Goal: Find specific page/section: Find specific page/section

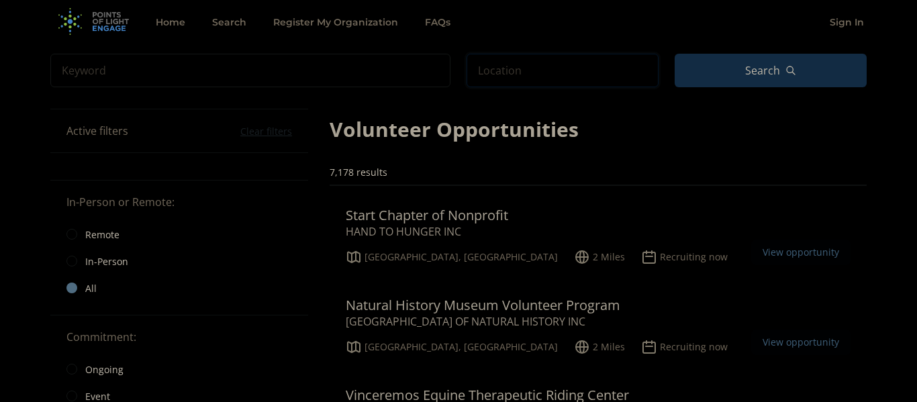
click at [605, 75] on input "text" at bounding box center [563, 71] width 192 height 34
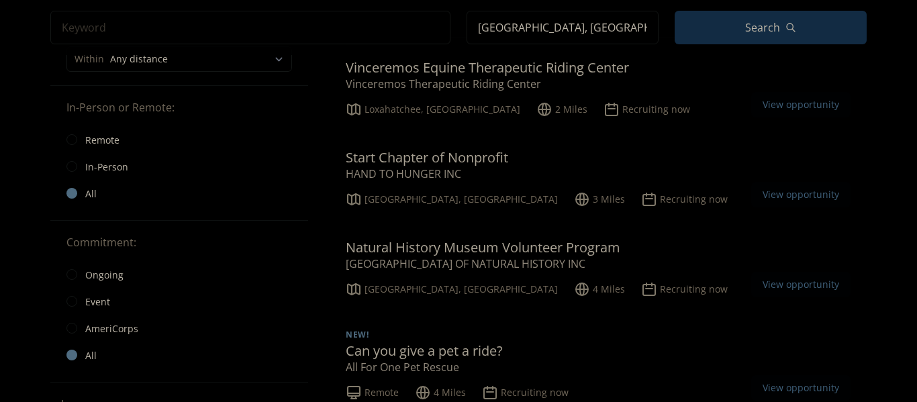
scroll to position [154, 0]
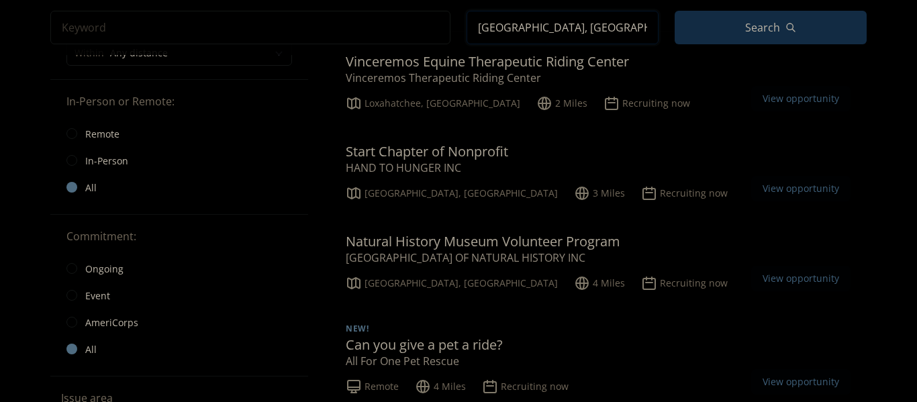
click at [656, 32] on input "Wellington, FL, USA" at bounding box center [563, 28] width 192 height 34
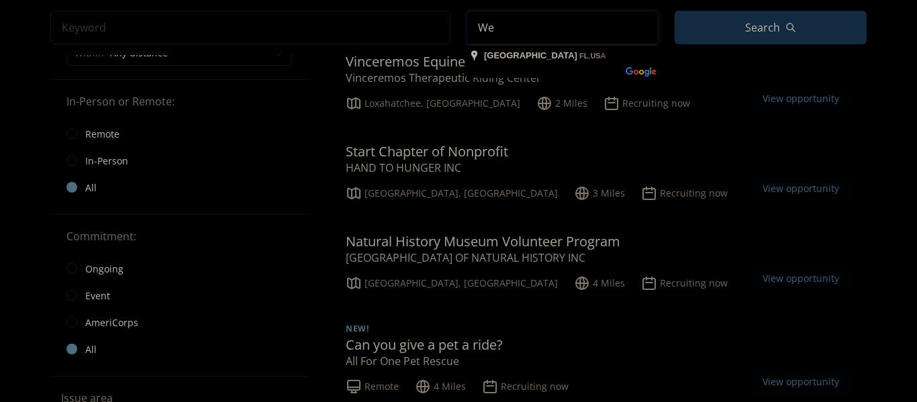
type input "W"
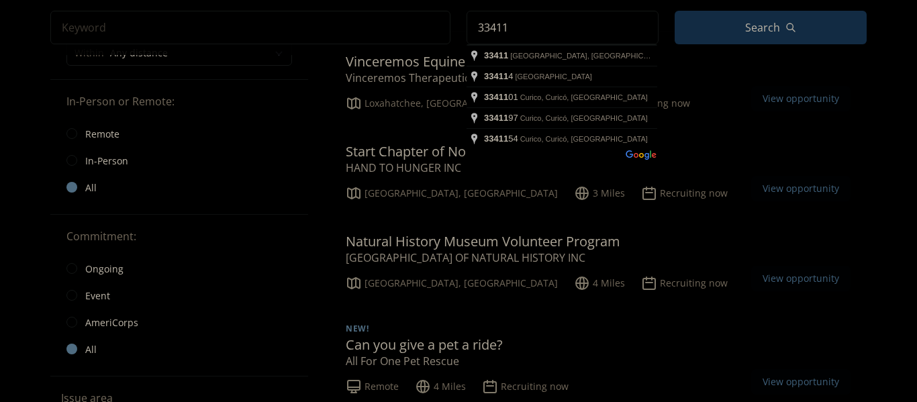
type input "West Palm Beach, FL 33411, USA"
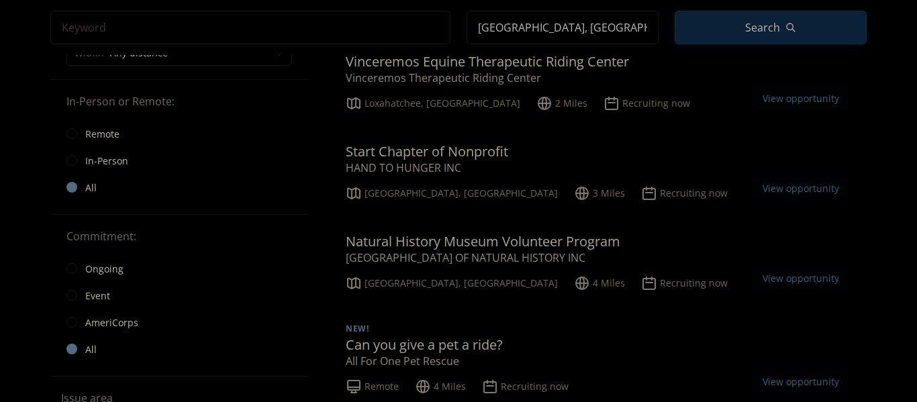
click at [779, 32] on span "Search" at bounding box center [762, 27] width 35 height 16
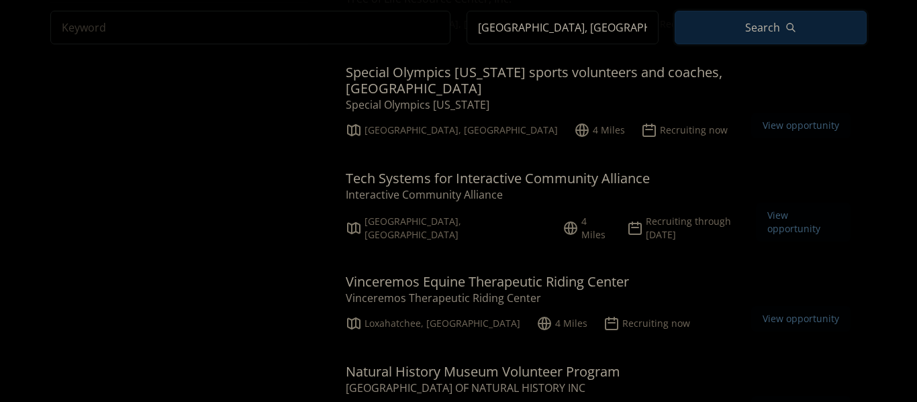
scroll to position [942, 0]
click at [641, 169] on h3 "Tech Systems for Interactive Community Alliance" at bounding box center [498, 177] width 304 height 16
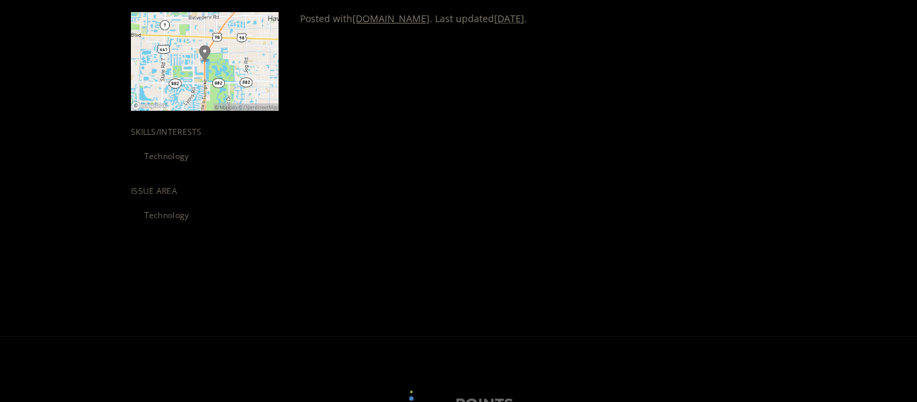
scroll to position [405, 0]
